Goal: Browse casually

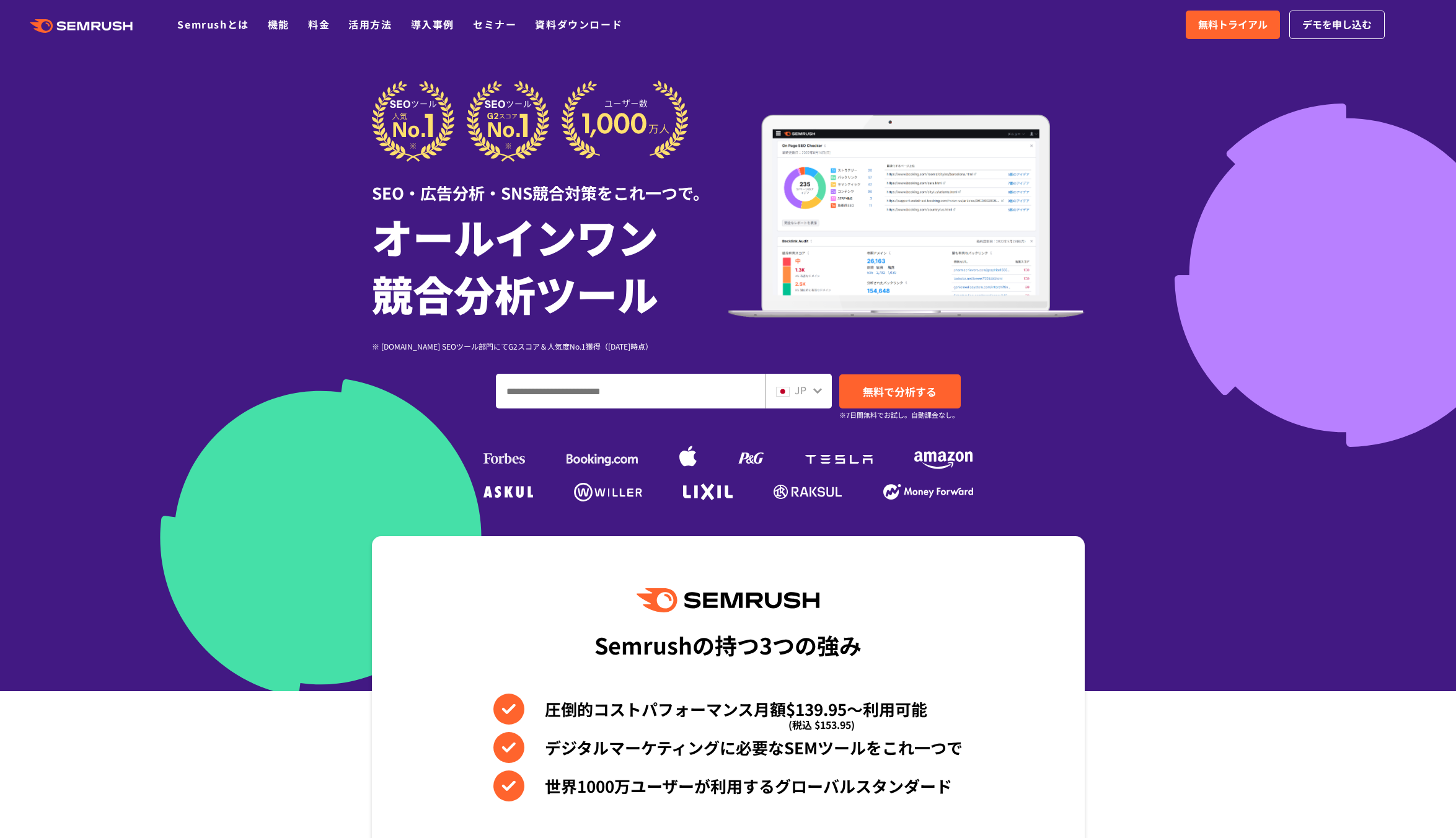
click at [213, 280] on div at bounding box center [728, 345] width 1456 height 691
click at [160, 690] on section "Semrushの持つ3つの強み 圧倒的コストパフォーマンス月額$139.95〜利用可能 (税込 $153.95) デジタルマーケティングに必要なSEMツールを…" at bounding box center [728, 746] width 1456 height 421
click at [204, 740] on section "Semrushの持つ3つの強み 圧倒的コストパフォーマンス月額$139.95〜利用可能 (税込 $153.95) デジタルマーケティングに必要なSEMツールを…" at bounding box center [728, 746] width 1456 height 421
click at [209, 161] on div at bounding box center [728, 345] width 1456 height 691
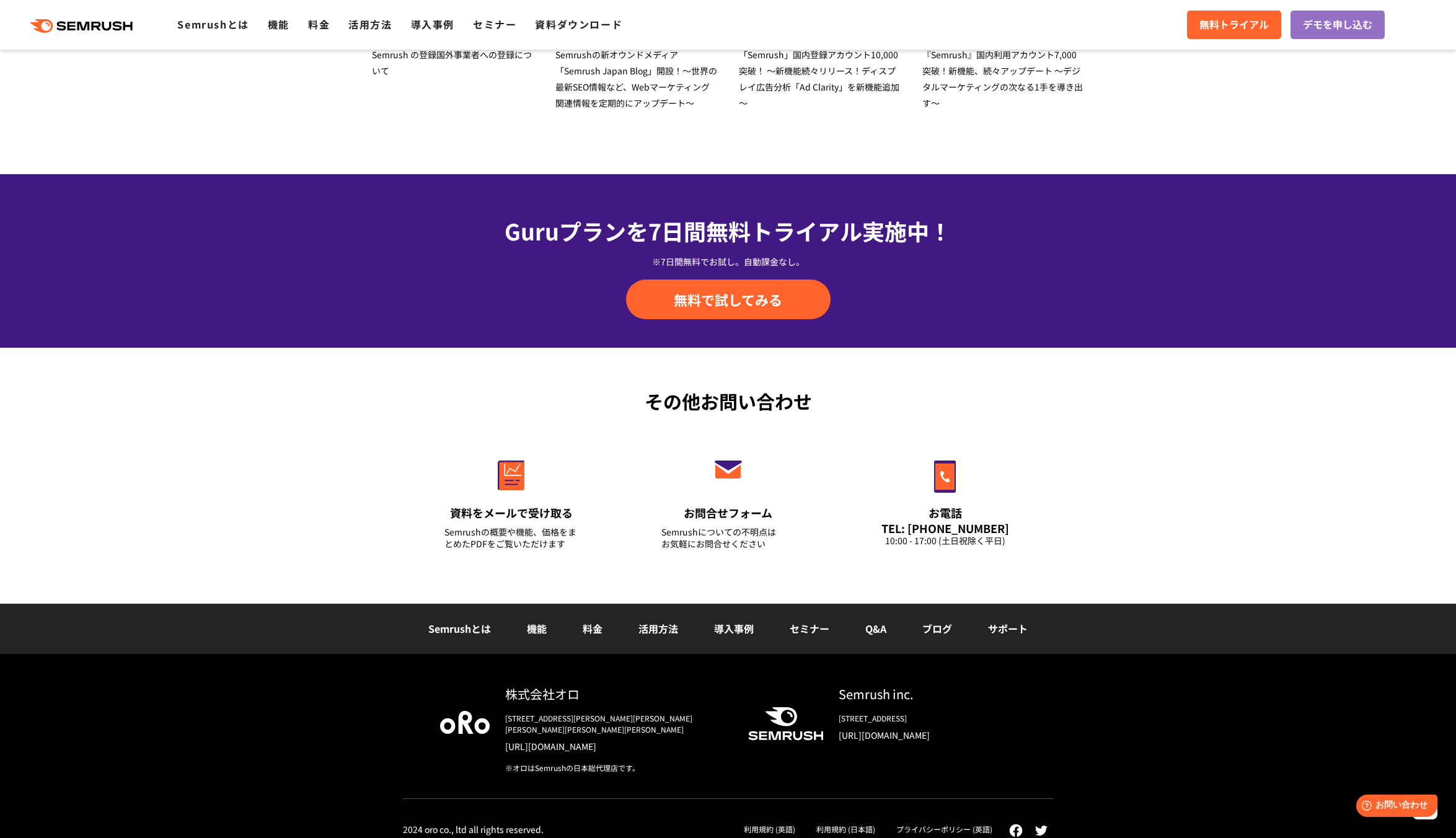
click at [241, 454] on div "その他お問い合わせ 資料をメールで受け取る Semrushの概要や機能、価格をまとめたPDFをご覧いただけます お問合せフォーム Semrushについての不明…" at bounding box center [728, 476] width 1456 height 256
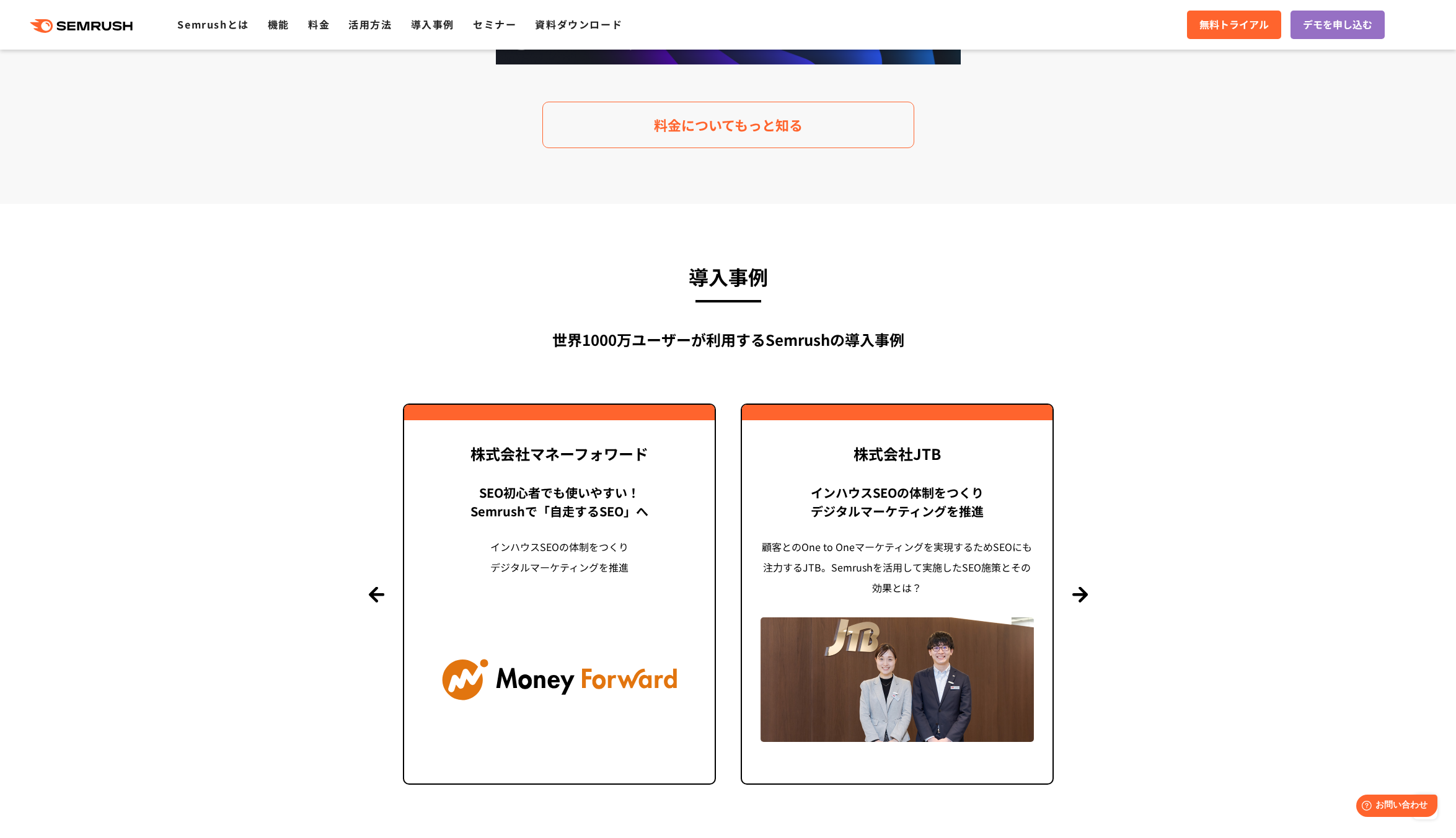
scroll to position [2409, 0]
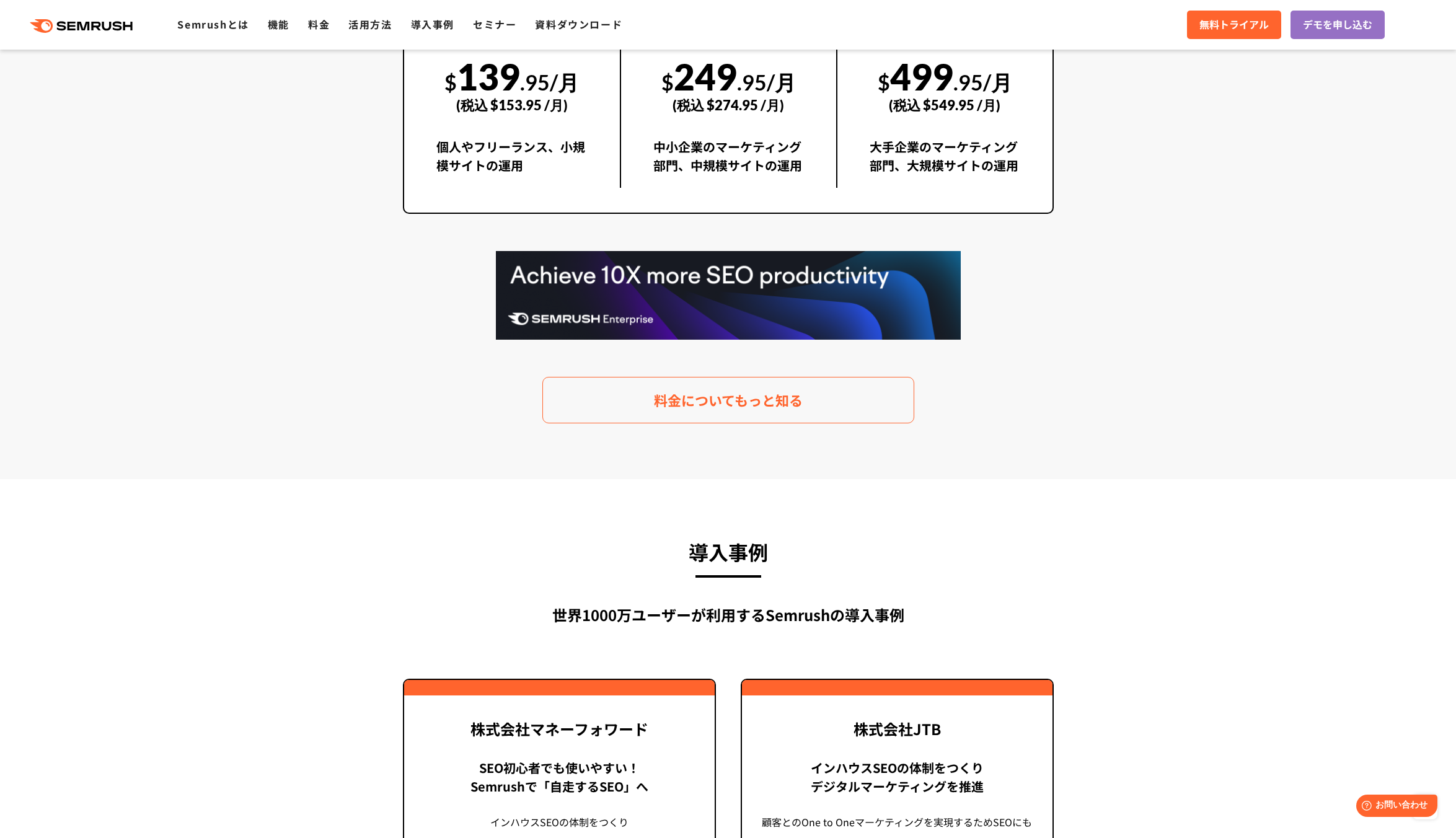
click at [225, 450] on section "料金プラン 月額$139.95(税込 $153.95)〜から利用可能。圧倒的なコストパフォーマンス Proプラン $ 139 .95/月 (税込 $153.9…" at bounding box center [728, 132] width 1456 height 694
click at [223, 414] on section "料金プラン 月額$139.95(税込 $153.95)〜から利用可能。圧倒的なコストパフォーマンス Proプラン $ 139 .95/月 (税込 $153.9…" at bounding box center [728, 132] width 1456 height 694
click at [222, 411] on section "料金プラン 月額$139.95(税込 $153.95)〜から利用可能。圧倒的なコストパフォーマンス Proプラン $ 139 .95/月 (税込 $153.9…" at bounding box center [728, 132] width 1456 height 694
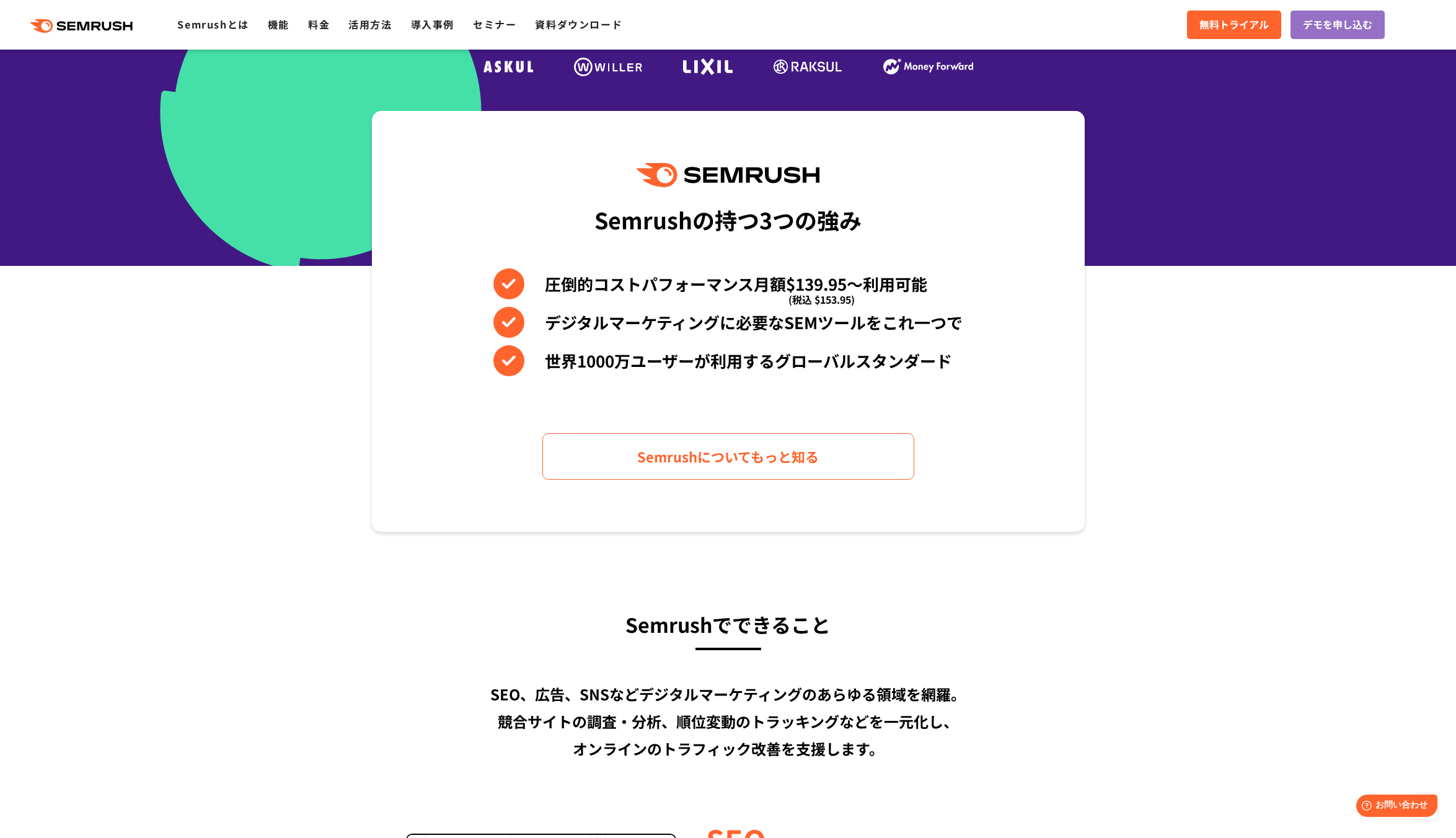
scroll to position [0, 0]
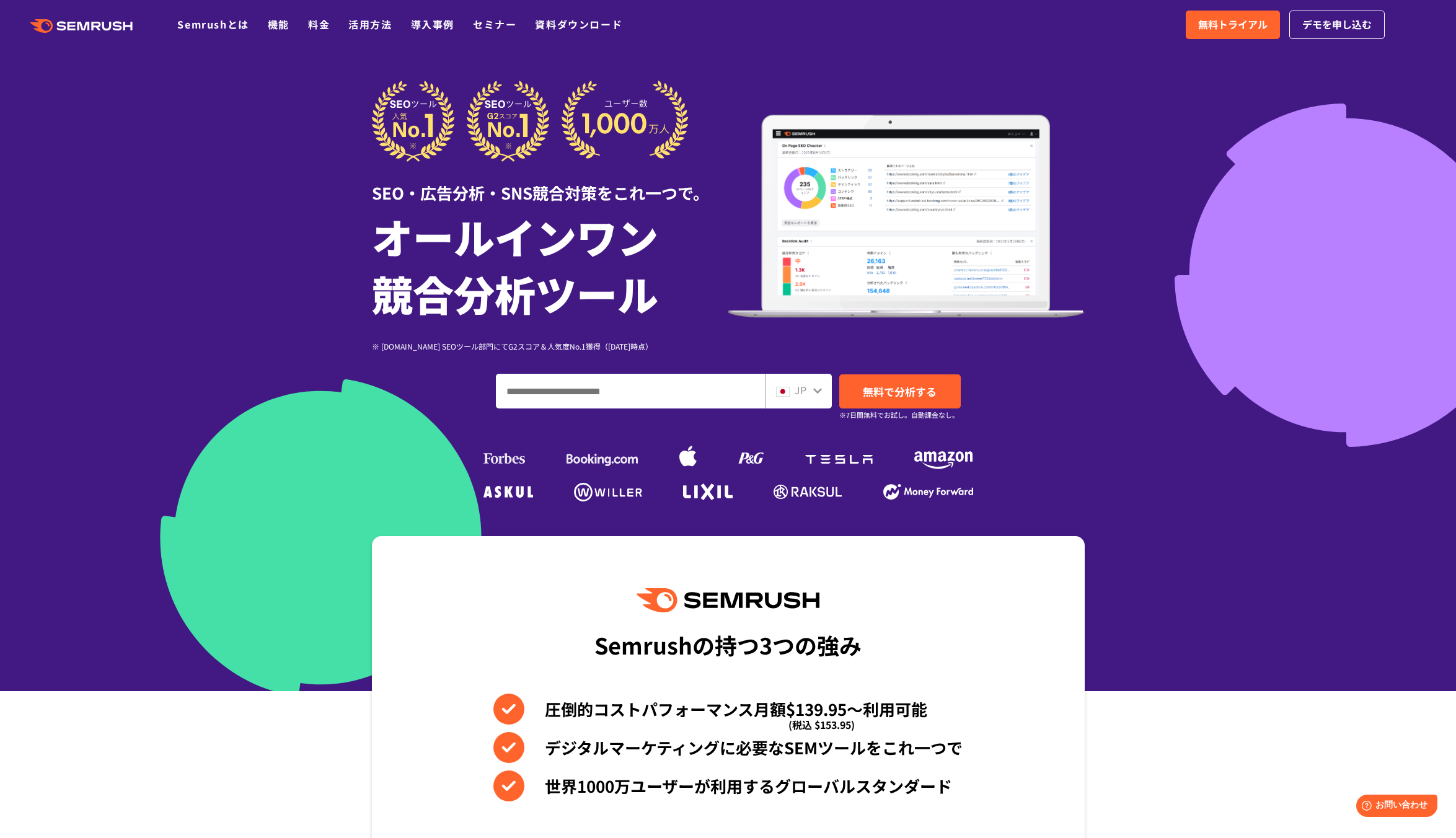
click at [1042, 23] on div ".cls {fill: #FF642D;} .cls {fill: #FF642D;} Semrushとは 機能 料金 活用方法 導入事例 セミナー 資料ダウ…" at bounding box center [728, 25] width 1456 height 37
click at [157, 132] on div at bounding box center [728, 345] width 1456 height 691
click at [265, 297] on div at bounding box center [728, 345] width 1456 height 691
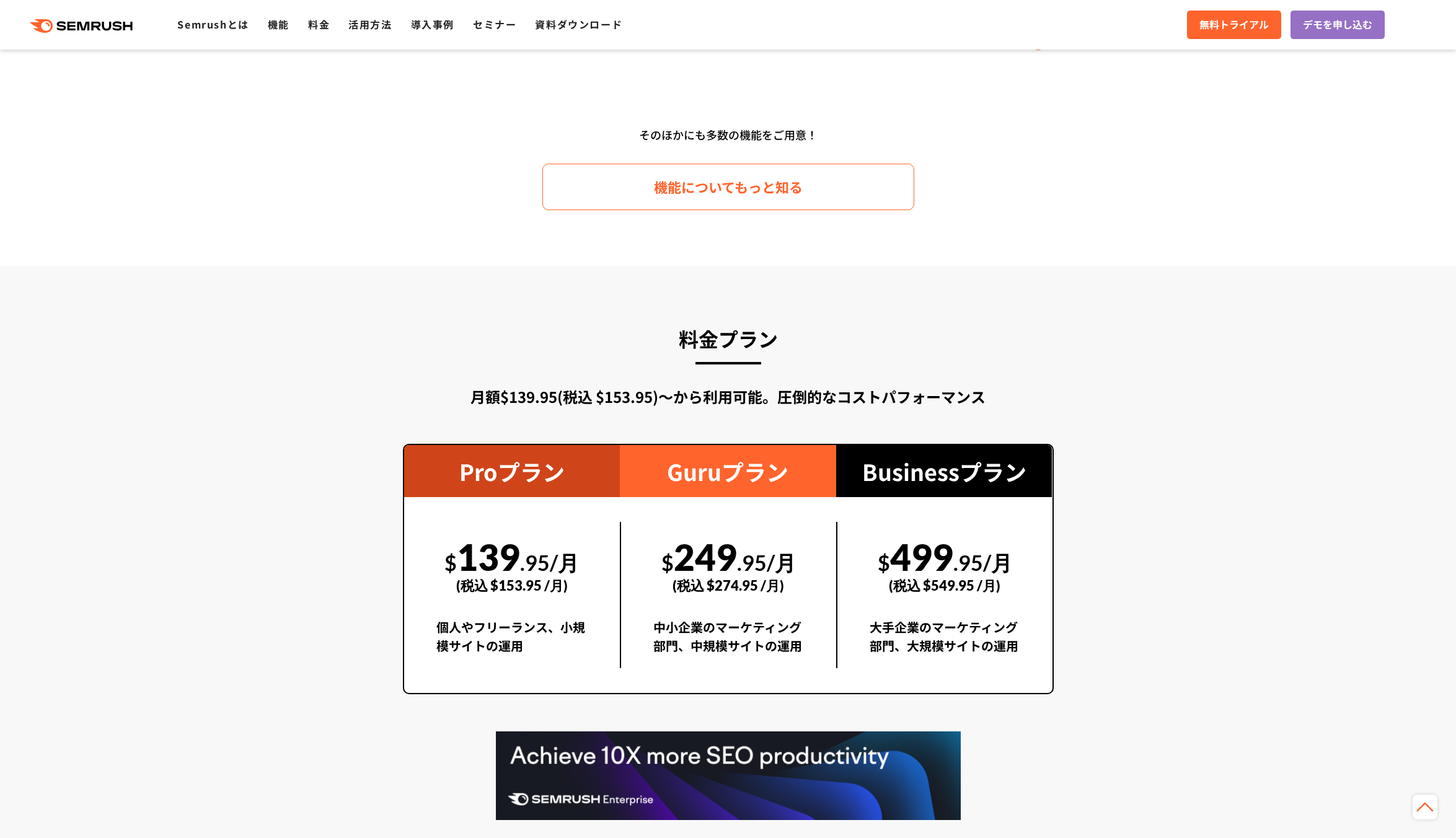
scroll to position [2342, 0]
